Goal: Information Seeking & Learning: Learn about a topic

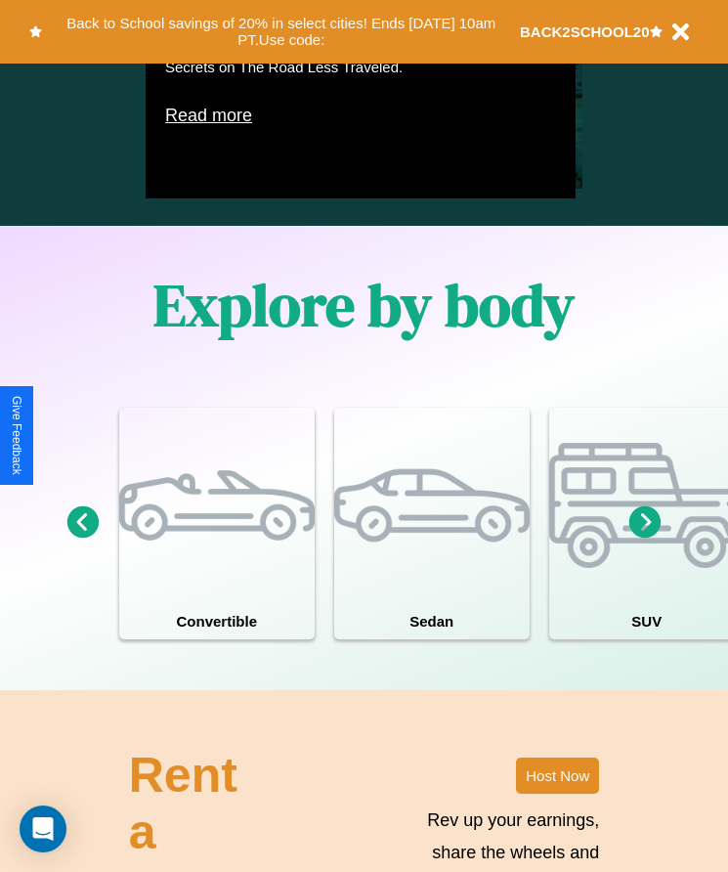
scroll to position [1492, 0]
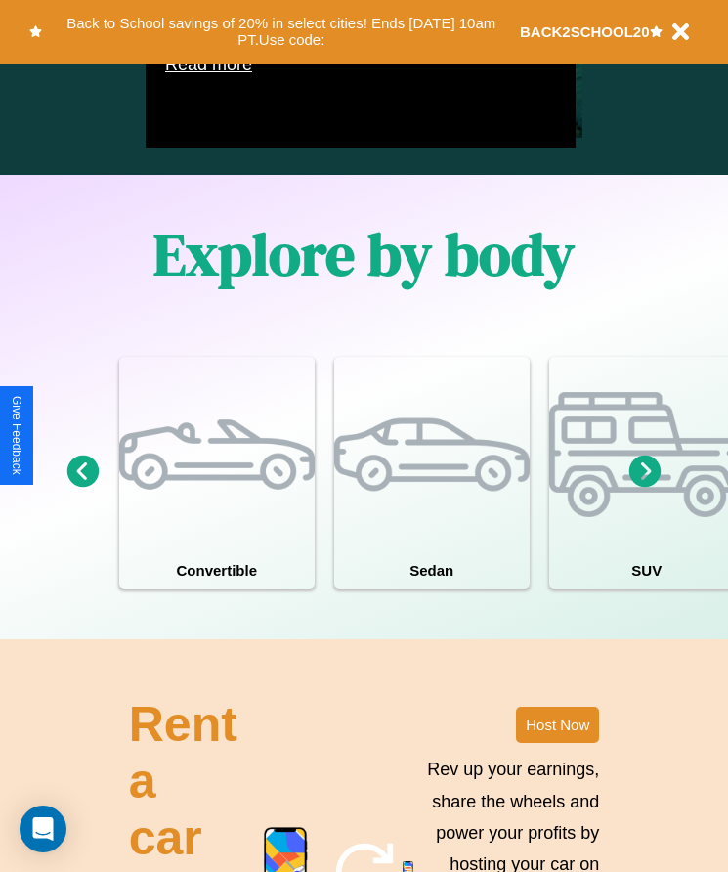
click at [645, 488] on icon at bounding box center [645, 471] width 32 height 32
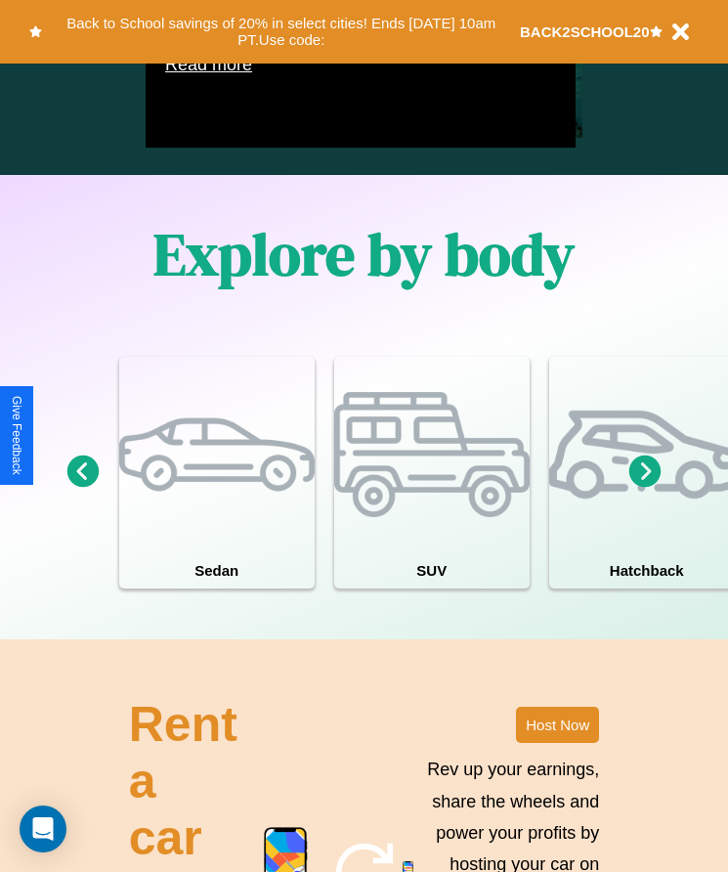
click at [645, 488] on icon at bounding box center [645, 471] width 32 height 32
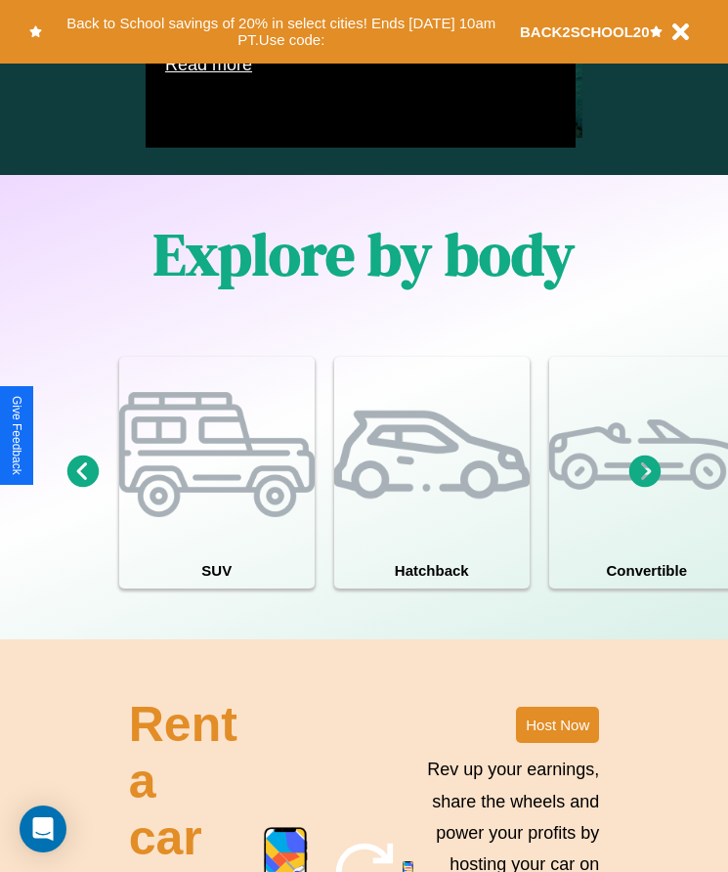
click at [82, 488] on icon at bounding box center [83, 471] width 32 height 32
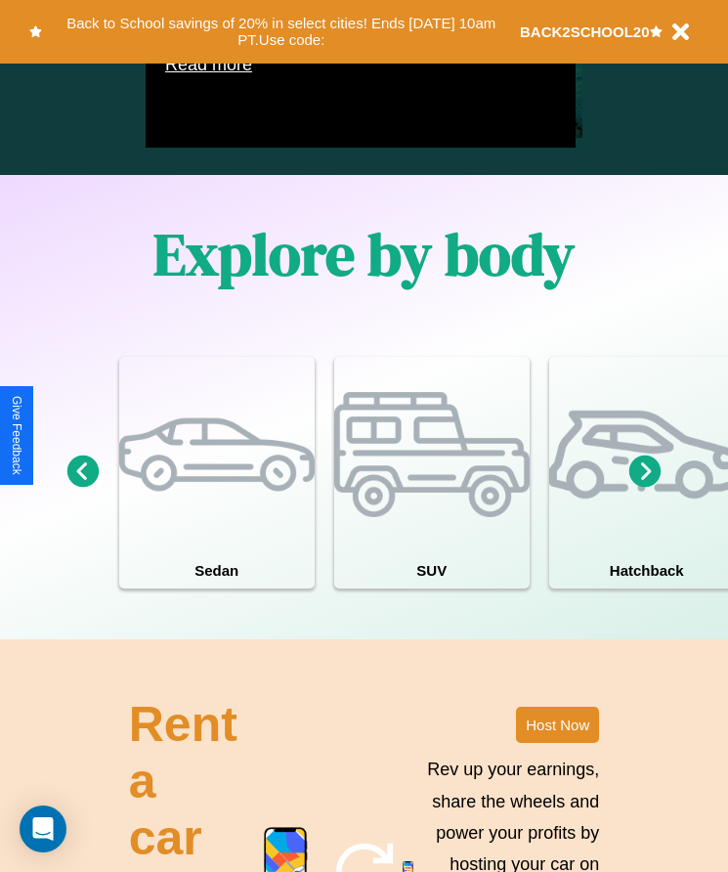
click at [645, 488] on icon at bounding box center [645, 471] width 32 height 32
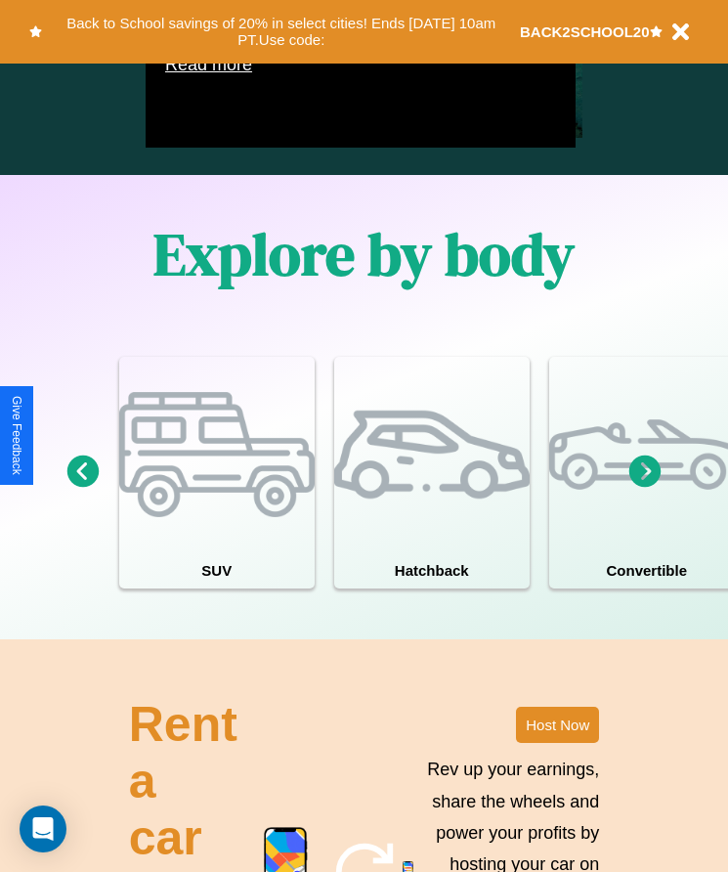
click at [645, 488] on icon at bounding box center [645, 471] width 32 height 32
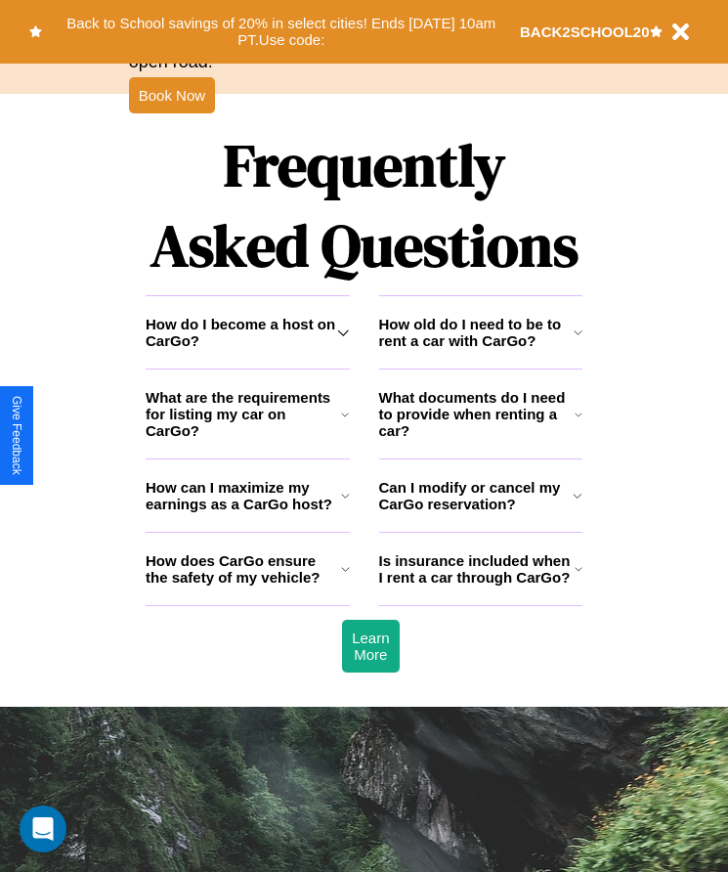
scroll to position [2548, 0]
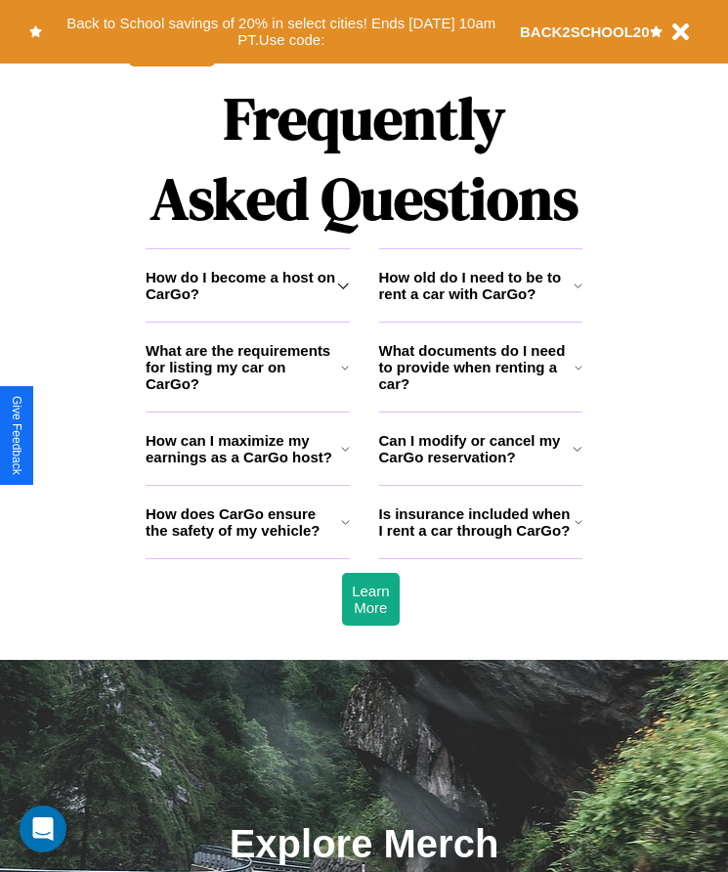
click at [577, 293] on icon at bounding box center [578, 286] width 9 height 16
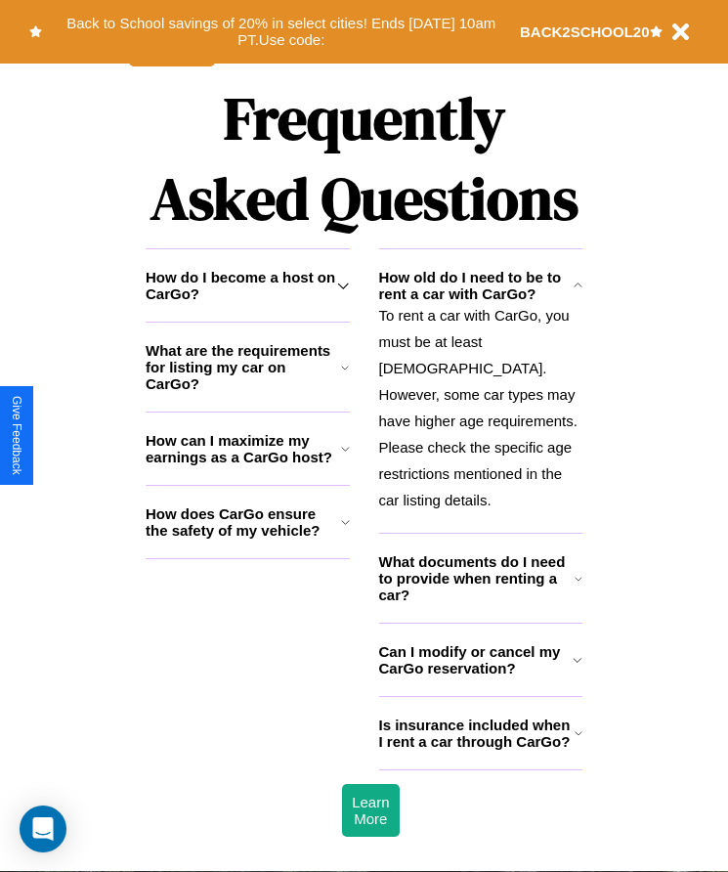
click at [480, 664] on h3 "Can I modify or cancel my CarGo reservation?" at bounding box center [476, 659] width 194 height 33
click at [247, 302] on h3 "How do I become a host on CarGo?" at bounding box center [242, 285] width 192 height 33
click at [480, 664] on h3 "Can I modify or cancel my CarGo reservation?" at bounding box center [476, 659] width 194 height 33
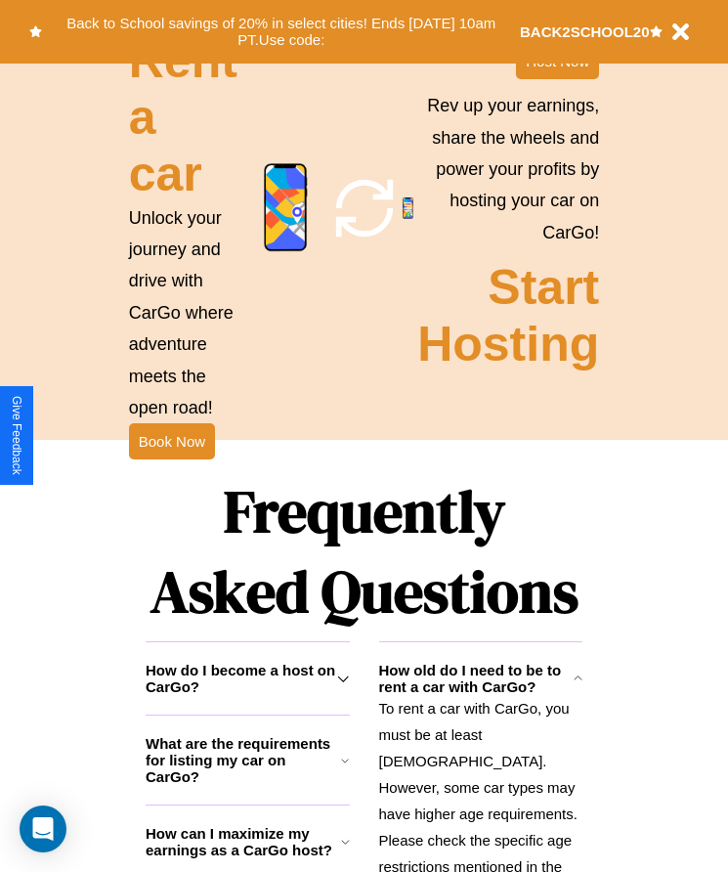
scroll to position [2137, 0]
